Goal: Information Seeking & Learning: Learn about a topic

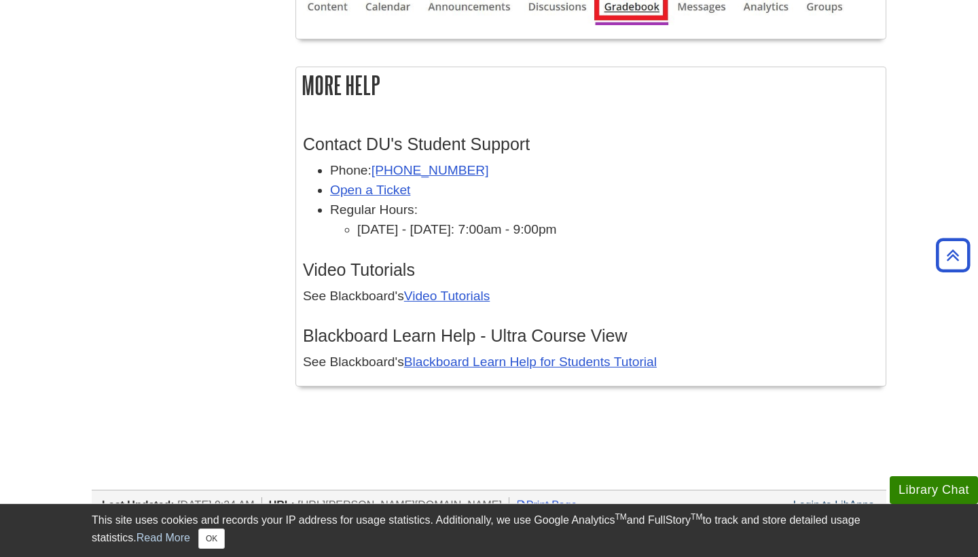
scroll to position [4123, 0]
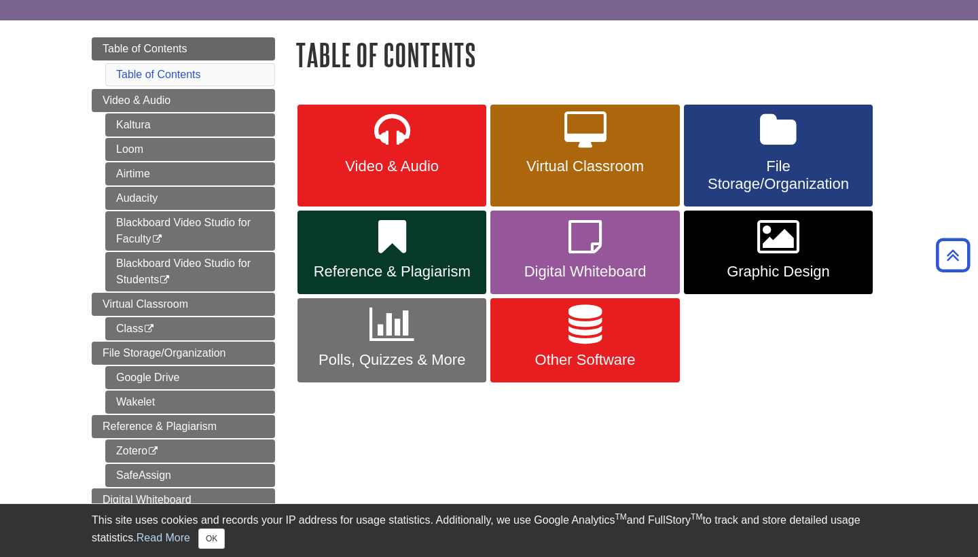
scroll to position [128, 0]
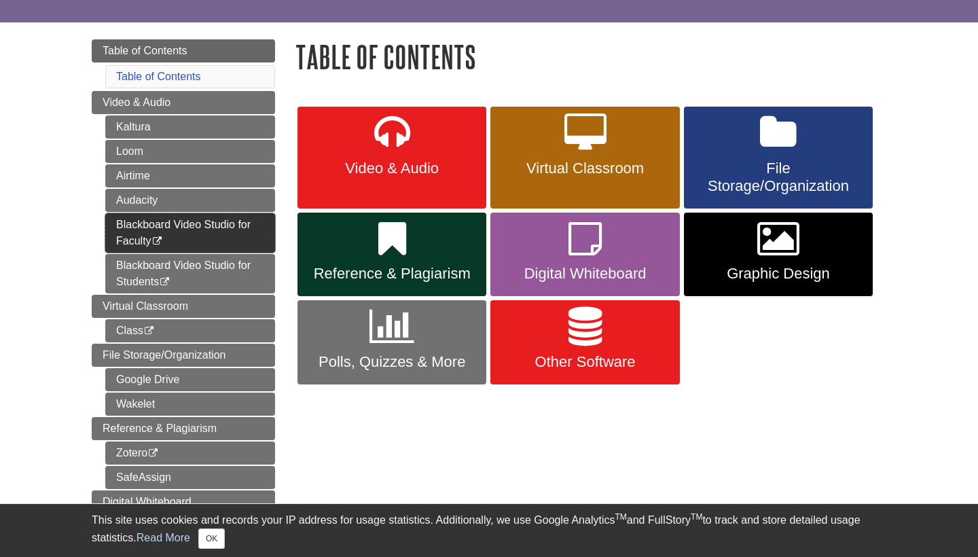
click at [202, 226] on link "Blackboard Video Studio for Faculty This link opens in a new window" at bounding box center [190, 232] width 170 height 39
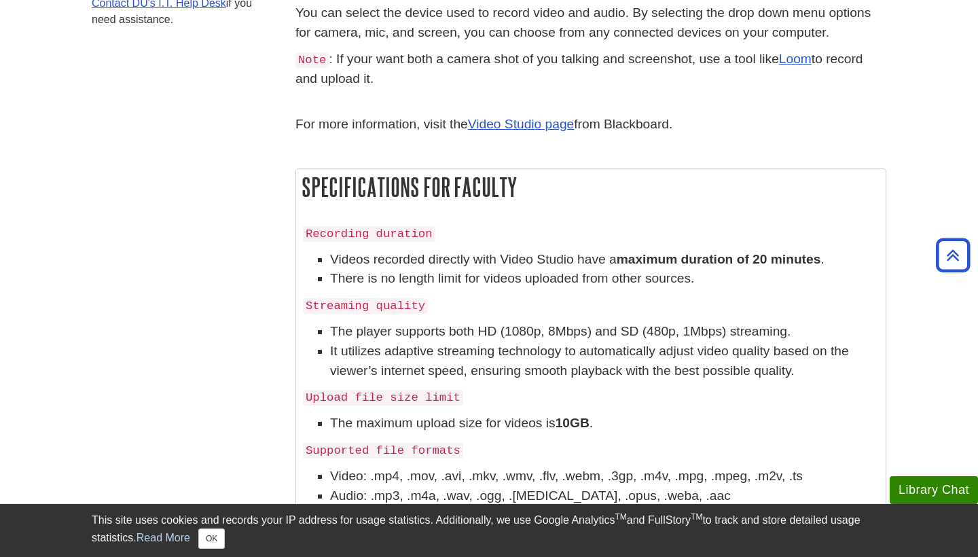
scroll to position [691, 0]
